Goal: Task Accomplishment & Management: Use online tool/utility

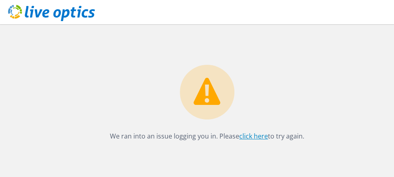
click at [253, 136] on link "click here" at bounding box center [253, 135] width 29 height 9
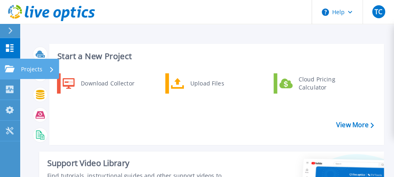
click at [5, 67] on icon at bounding box center [10, 68] width 10 height 7
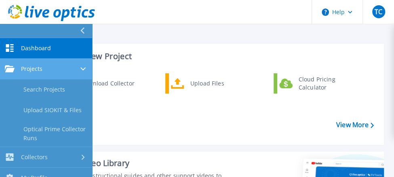
click at [39, 70] on span "Projects" at bounding box center [31, 68] width 21 height 7
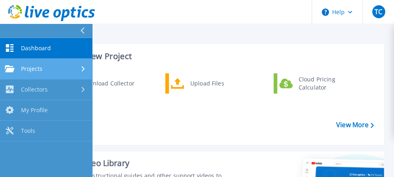
click at [40, 76] on link "Projects Projects" at bounding box center [46, 69] width 92 height 21
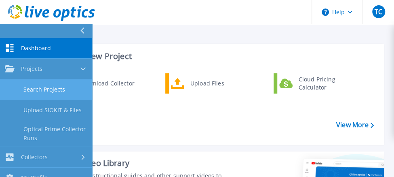
click at [40, 87] on link "Search Projects" at bounding box center [46, 89] width 92 height 21
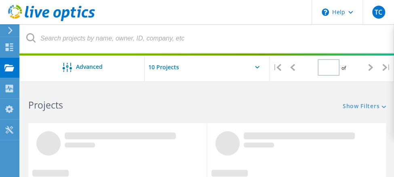
type input "1"
